Goal: Information Seeking & Learning: Understand process/instructions

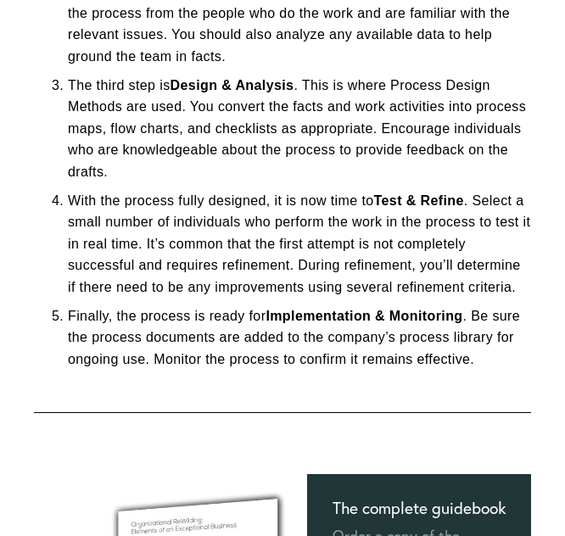
scroll to position [537, 0]
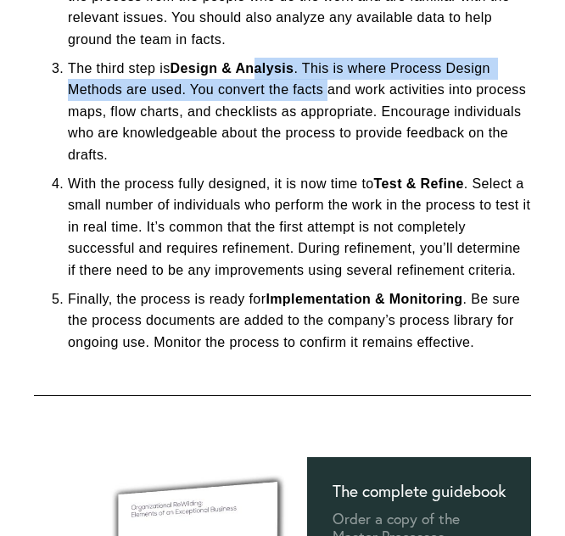
drag, startPoint x: 332, startPoint y: 97, endPoint x: 260, endPoint y: 79, distance: 74.3
click at [260, 79] on p "The third step is Design & Analysis . This is where Process Design Methods are …" at bounding box center [299, 112] width 463 height 109
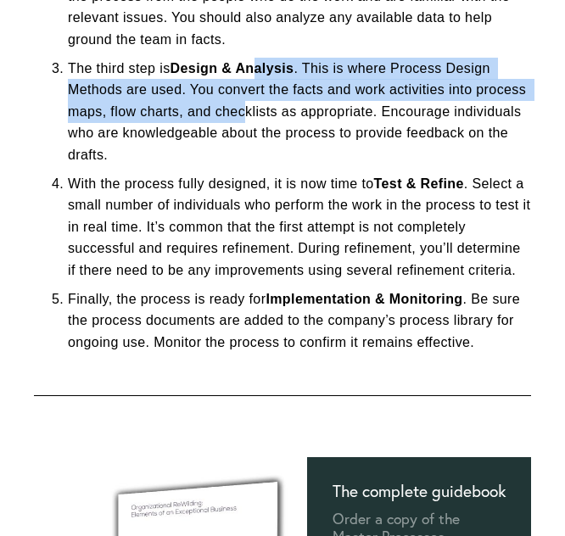
drag, startPoint x: 258, startPoint y: 76, endPoint x: 244, endPoint y: 111, distance: 37.4
click at [245, 109] on p "The third step is Design & Analysis . This is where Process Design Methods are …" at bounding box center [299, 112] width 463 height 109
click at [244, 120] on p "The third step is Design & Analysis . This is where Process Design Methods are …" at bounding box center [299, 112] width 463 height 109
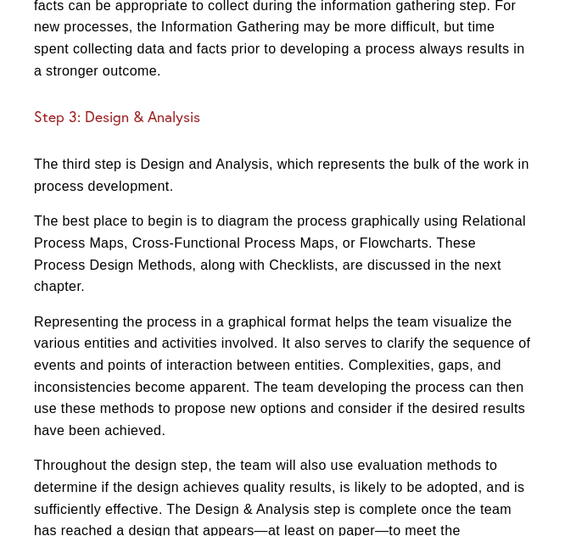
scroll to position [2263, 0]
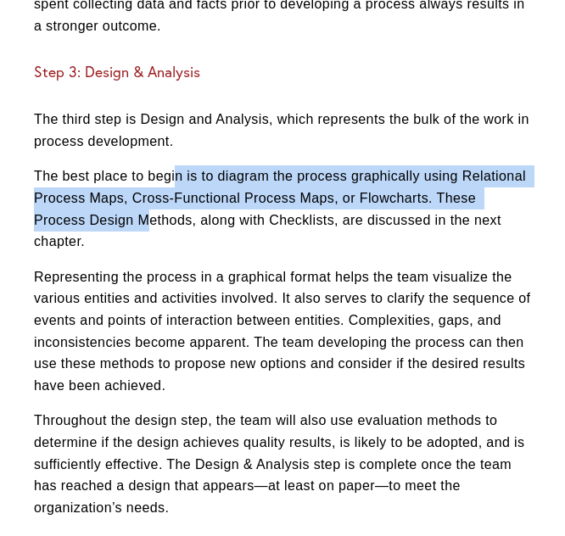
drag, startPoint x: 179, startPoint y: 180, endPoint x: 153, endPoint y: 215, distance: 43.6
click at [153, 215] on p "The best place to begin is to diagram the process graphically using Relational …" at bounding box center [282, 208] width 497 height 87
drag, startPoint x: 153, startPoint y: 215, endPoint x: 145, endPoint y: 187, distance: 29.0
click at [145, 187] on p "The best place to begin is to diagram the process graphically using Relational …" at bounding box center [282, 208] width 497 height 87
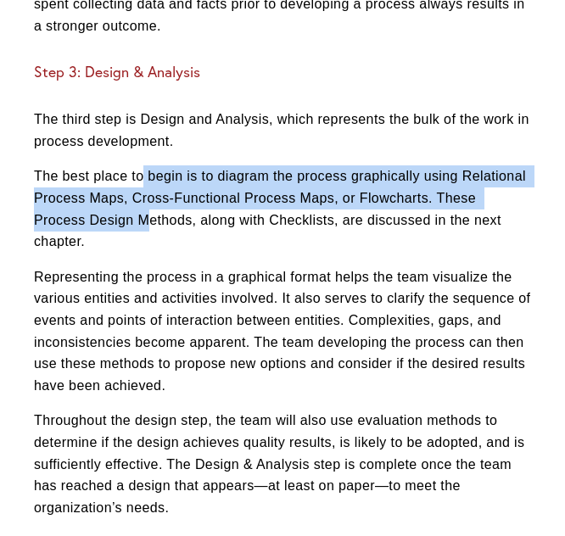
click at [145, 187] on p "The best place to begin is to diagram the process graphically using Relational …" at bounding box center [282, 208] width 497 height 87
drag, startPoint x: 145, startPoint y: 187, endPoint x: 165, endPoint y: 217, distance: 36.3
click at [165, 217] on p "The best place to begin is to diagram the process graphically using Relational …" at bounding box center [282, 208] width 497 height 87
drag, startPoint x: 165, startPoint y: 217, endPoint x: 160, endPoint y: 165, distance: 52.0
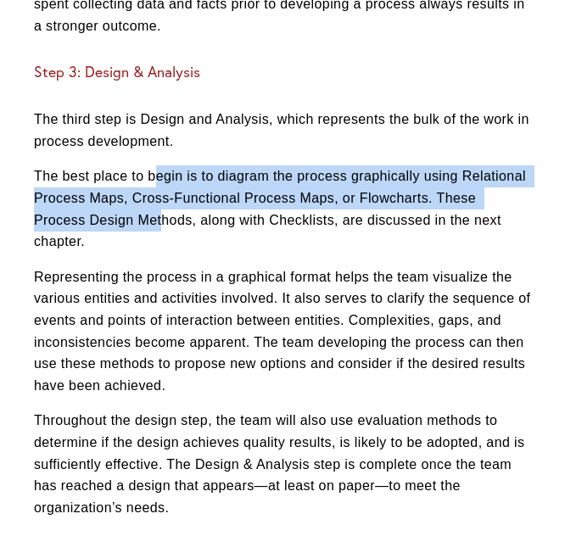
click at [160, 165] on p "The best place to begin is to diagram the process graphically using Relational …" at bounding box center [282, 208] width 497 height 87
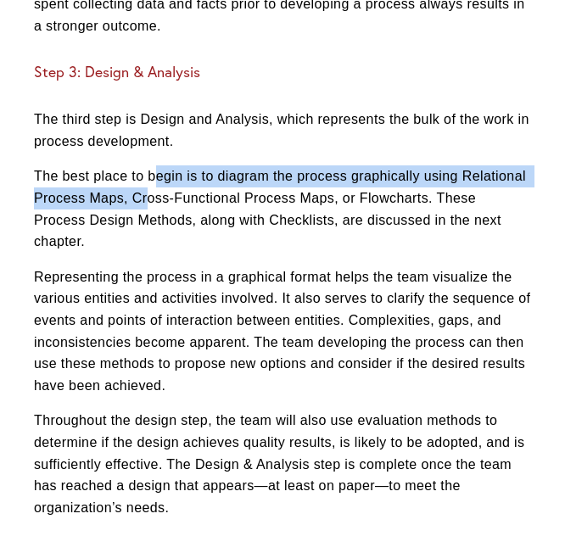
drag, startPoint x: 160, startPoint y: 165, endPoint x: 149, endPoint y: 211, distance: 47.1
click at [149, 211] on p "The best place to begin is to diagram the process graphically using Relational …" at bounding box center [282, 208] width 497 height 87
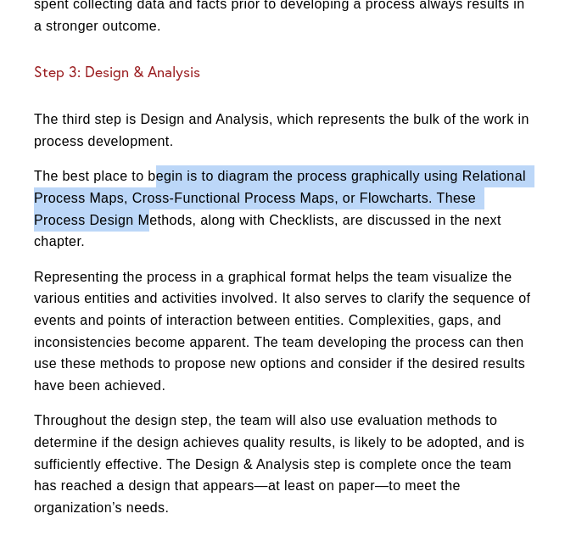
click at [149, 211] on p "The best place to begin is to diagram the process graphically using Relational …" at bounding box center [282, 208] width 497 height 87
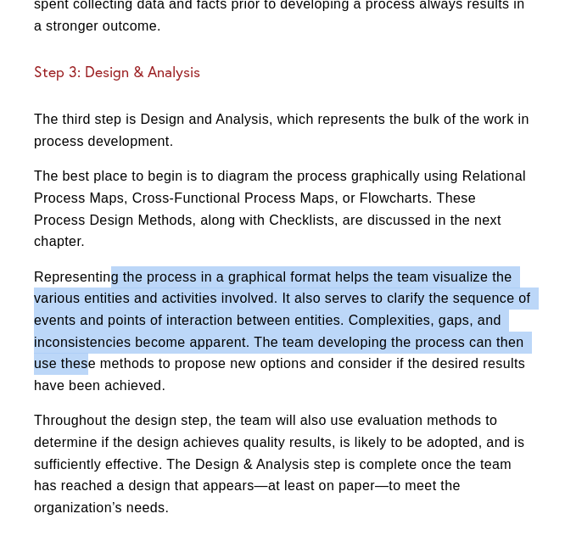
drag, startPoint x: 112, startPoint y: 283, endPoint x: 87, endPoint y: 381, distance: 100.9
click at [87, 381] on p "Representing the process in a graphical format helps the team visualize the var…" at bounding box center [282, 331] width 497 height 131
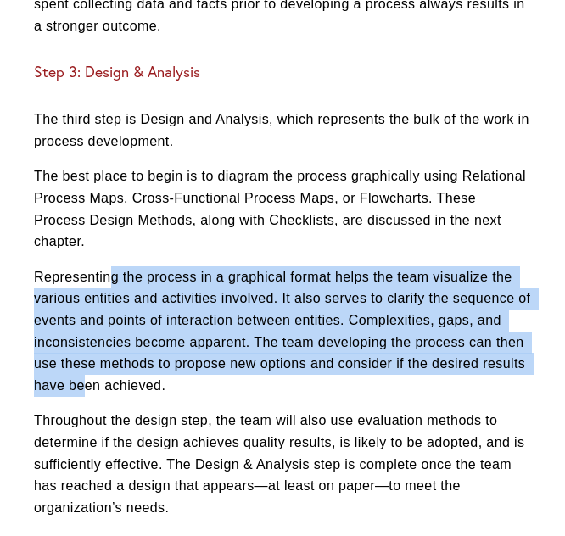
click at [87, 381] on p "Representing the process in a graphical format helps the team visualize the var…" at bounding box center [282, 331] width 497 height 131
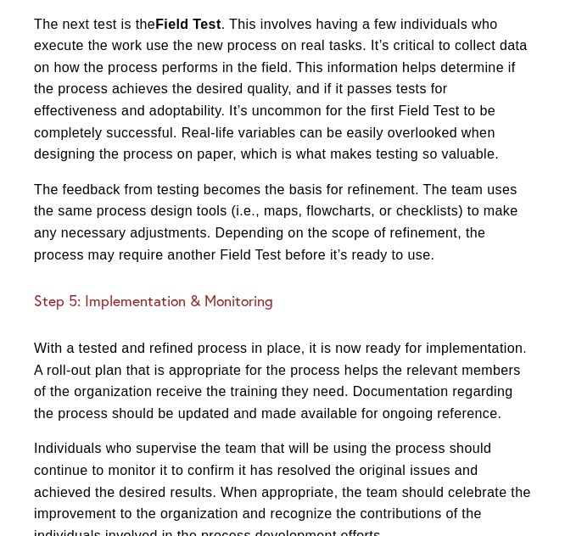
scroll to position [3013, 0]
